Goal: Information Seeking & Learning: Learn about a topic

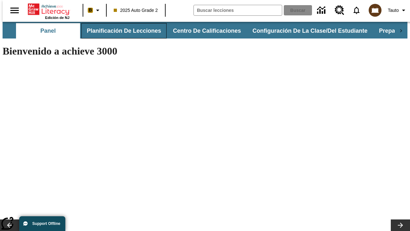
click at [120, 31] on button "Planificación de lecciones" at bounding box center [123, 30] width 85 height 15
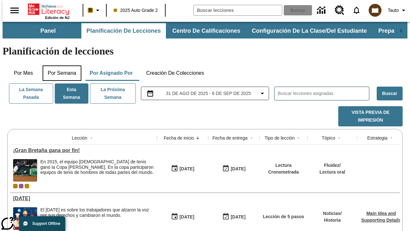
click at [60, 65] on button "Por semana" at bounding box center [62, 72] width 39 height 15
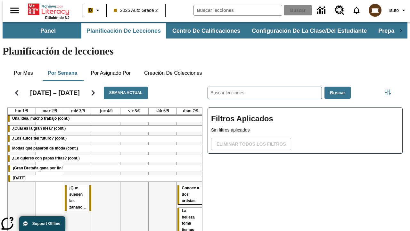
scroll to position [0, 1]
drag, startPoint x: 70, startPoint y: 164, endPoint x: 188, endPoint y: 160, distance: 118.5
click at [188, 160] on tr "Una idea, mucho trabajo (cont.) ¿Cuál es la gran idea? (cont.) ¿Los autos del f…" at bounding box center [106, 210] width 197 height 192
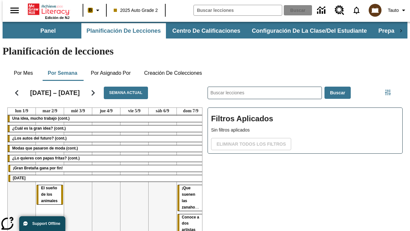
click at [182, 185] on span "¡Que suenen las zanahorias!" at bounding box center [192, 197] width 21 height 24
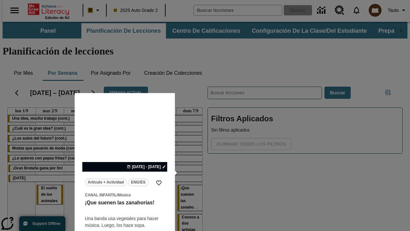
scroll to position [40, 0]
